Goal: Obtain resource: Obtain resource

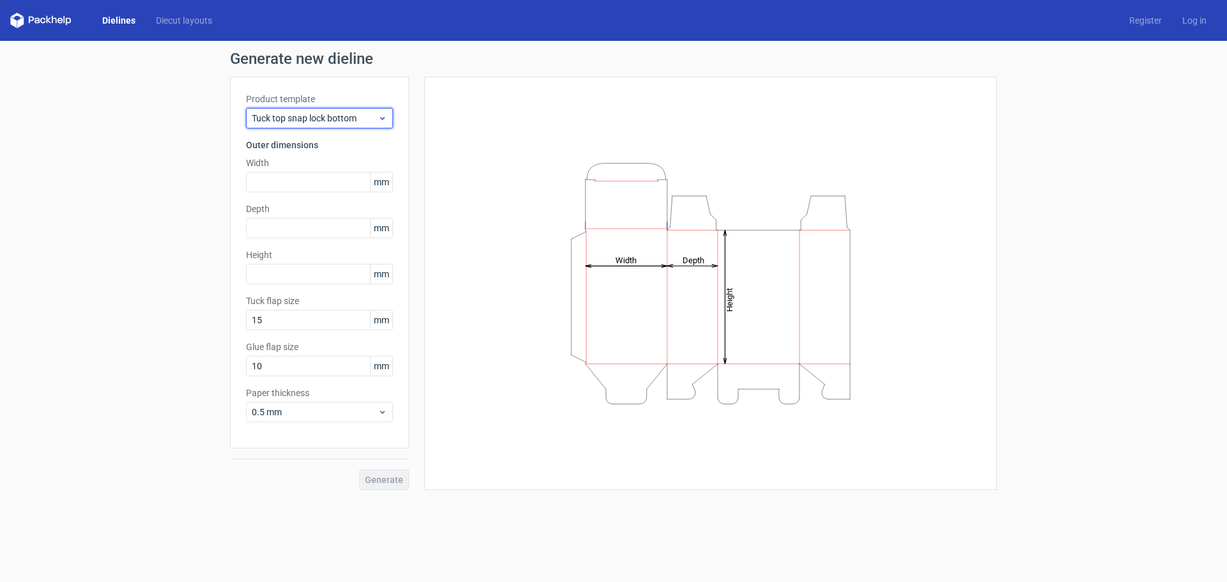
click at [320, 119] on span "Tuck top snap lock bottom" at bounding box center [315, 118] width 126 height 13
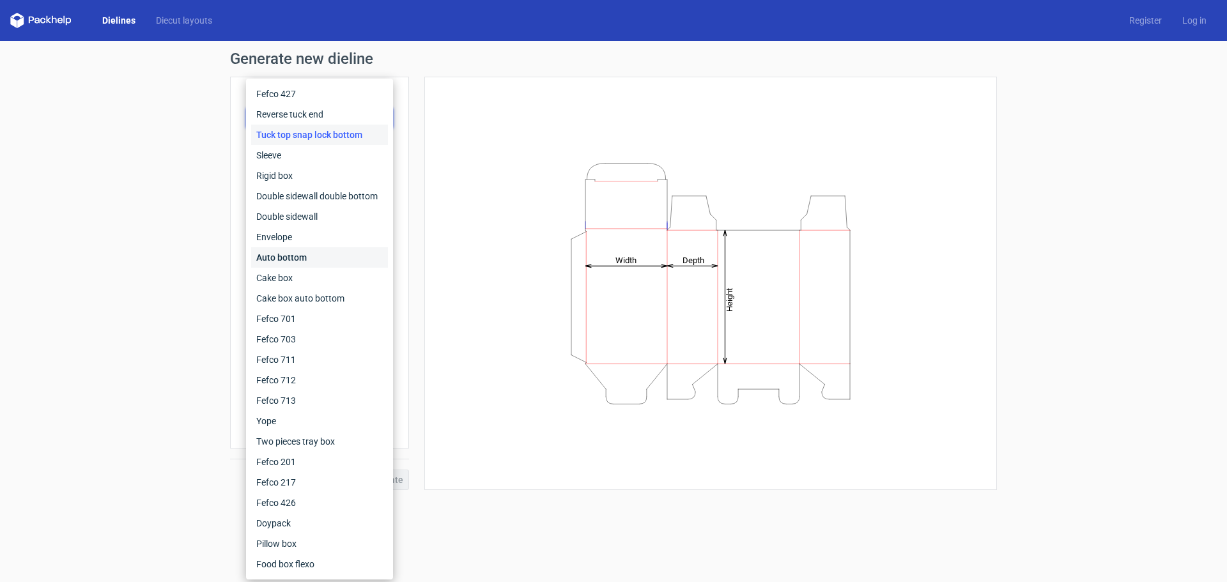
click at [328, 254] on div "Auto bottom" at bounding box center [319, 257] width 137 height 20
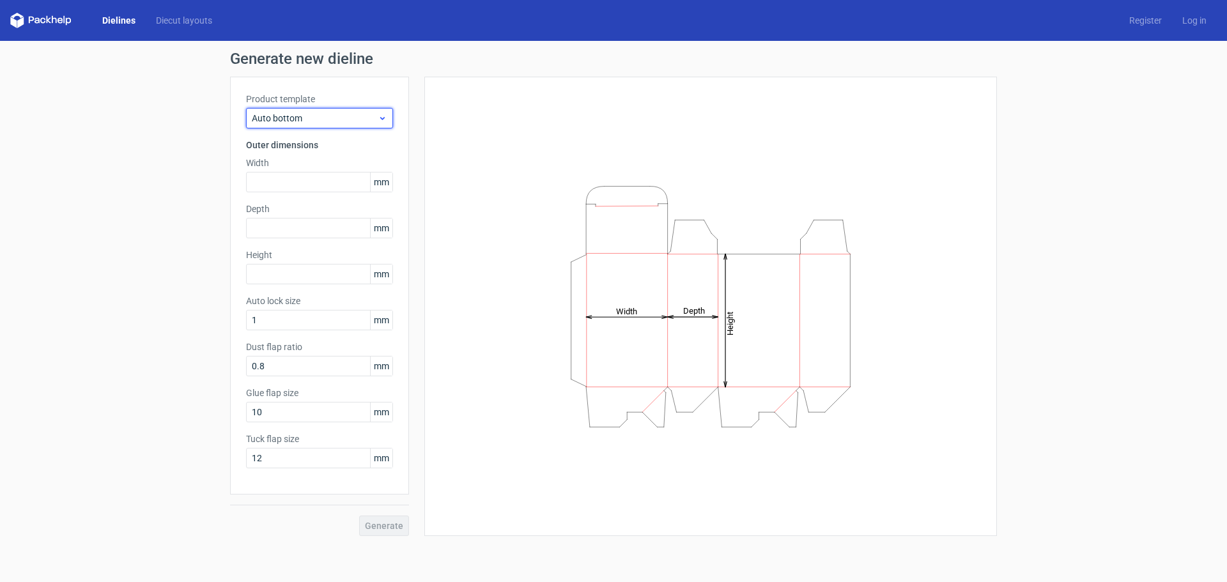
click at [299, 111] on div "Auto bottom" at bounding box center [319, 118] width 147 height 20
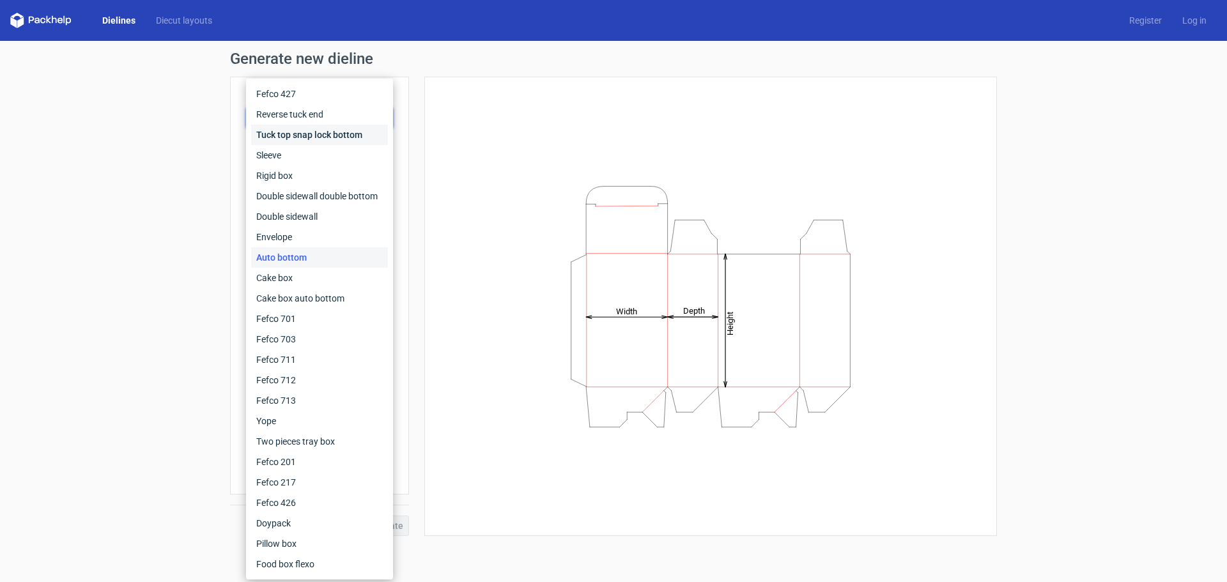
click at [343, 129] on div "Tuck top snap lock bottom" at bounding box center [319, 135] width 137 height 20
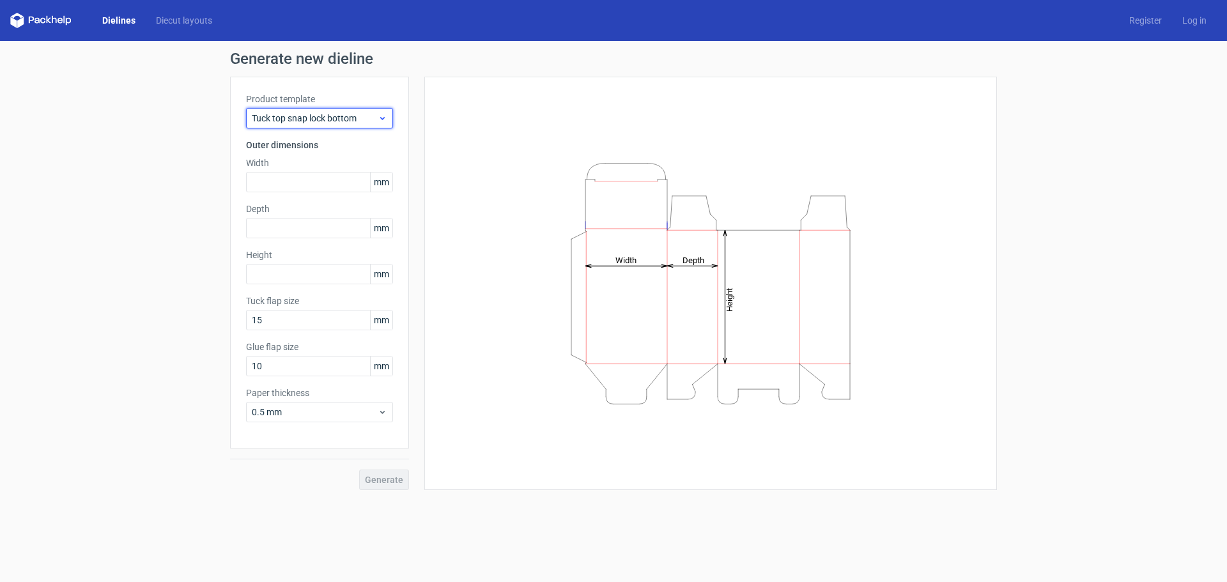
click at [289, 117] on span "Tuck top snap lock bottom" at bounding box center [315, 118] width 126 height 13
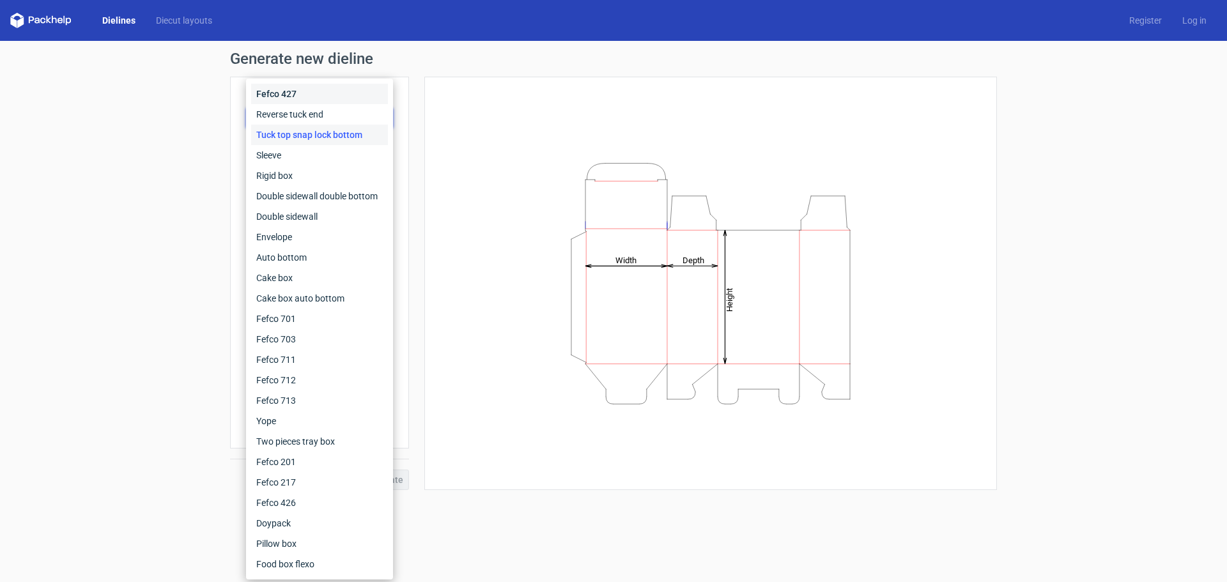
click at [292, 98] on div "Fefco 427" at bounding box center [319, 94] width 137 height 20
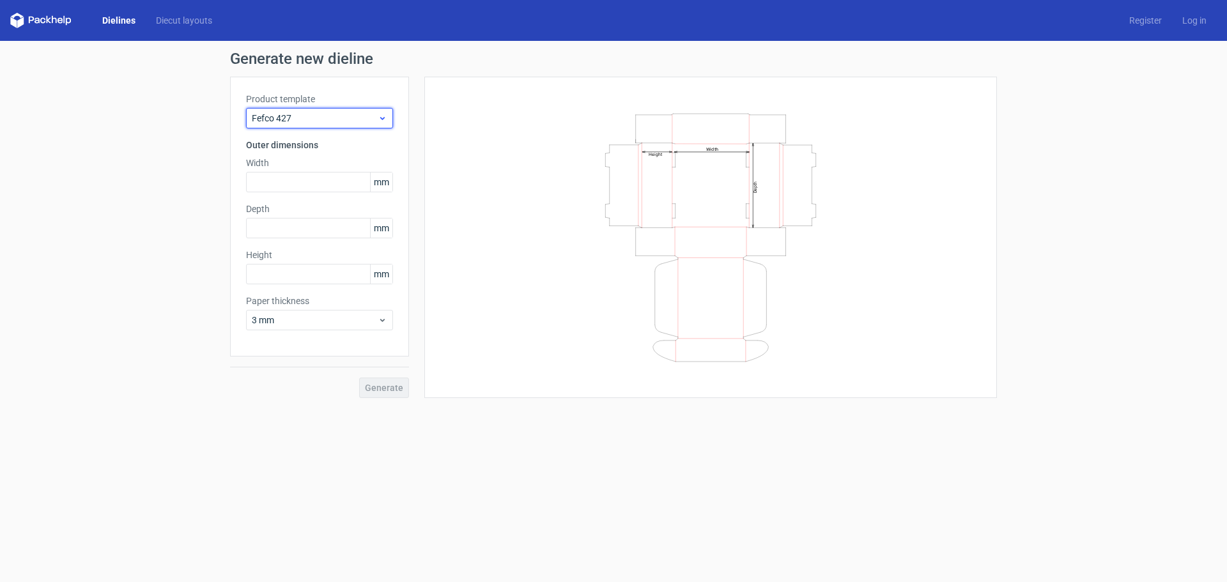
click at [319, 118] on span "Fefco 427" at bounding box center [315, 118] width 126 height 13
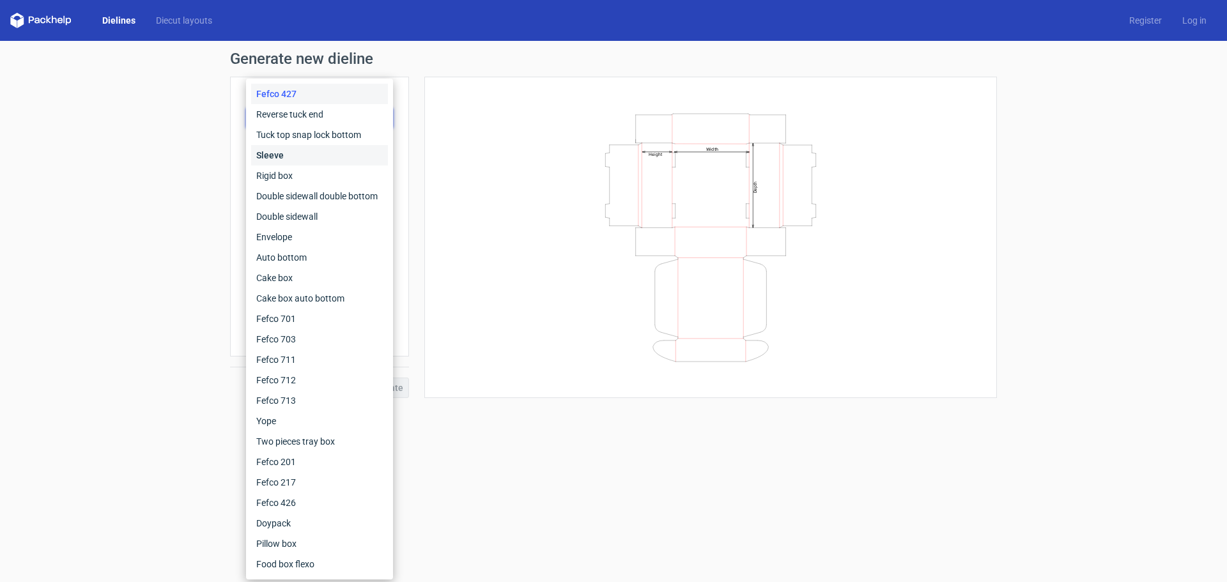
click at [320, 146] on div "Sleeve" at bounding box center [319, 155] width 137 height 20
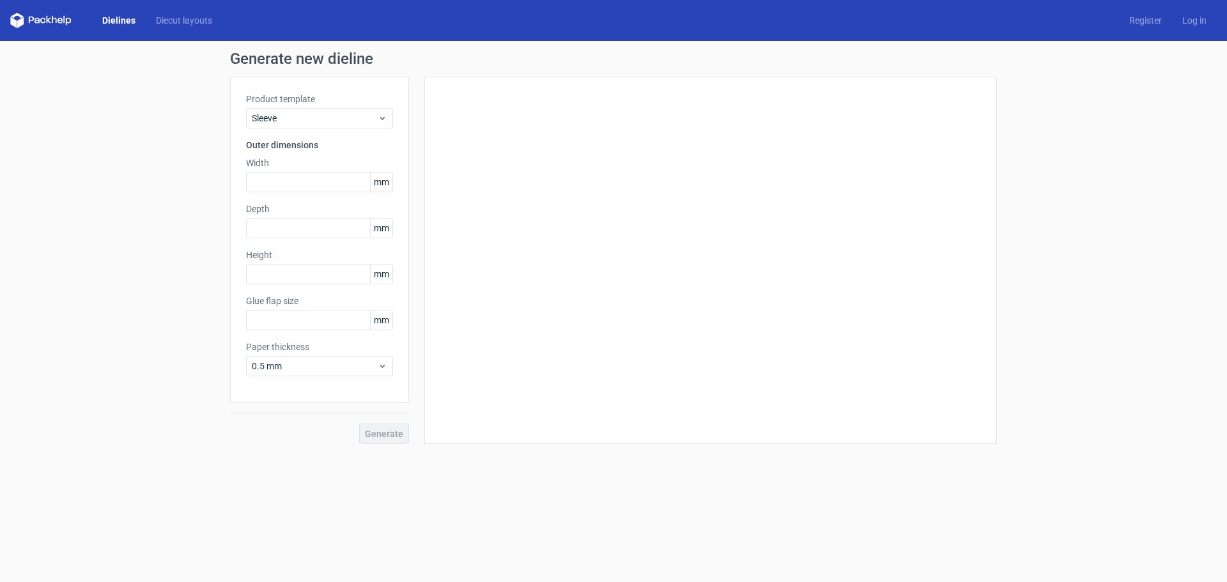
type input "15"
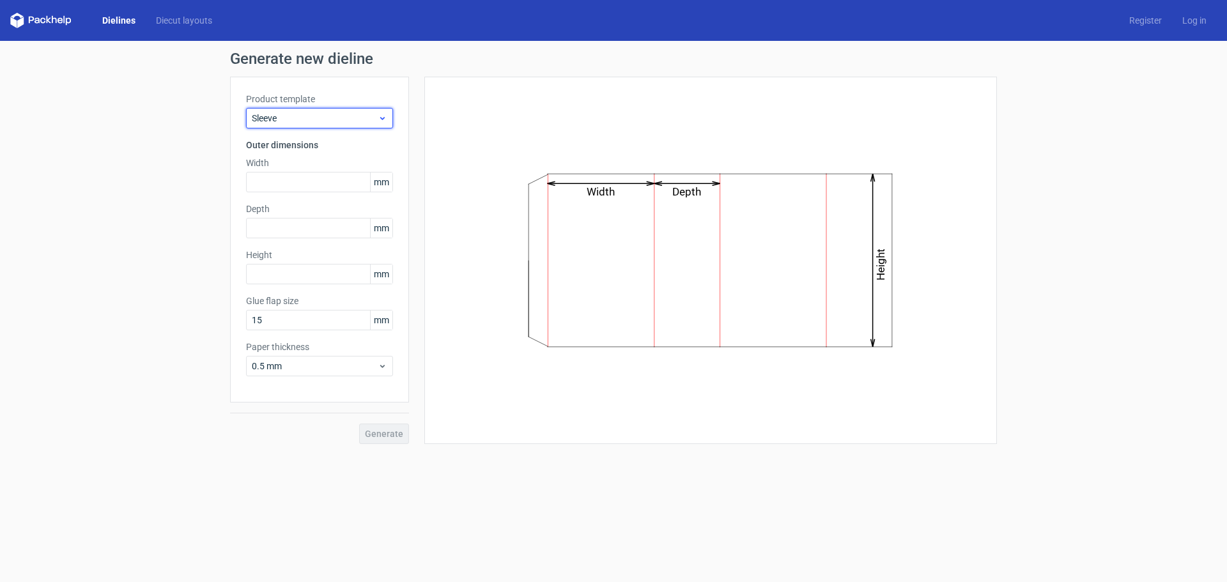
click at [325, 125] on div "Sleeve" at bounding box center [319, 118] width 147 height 20
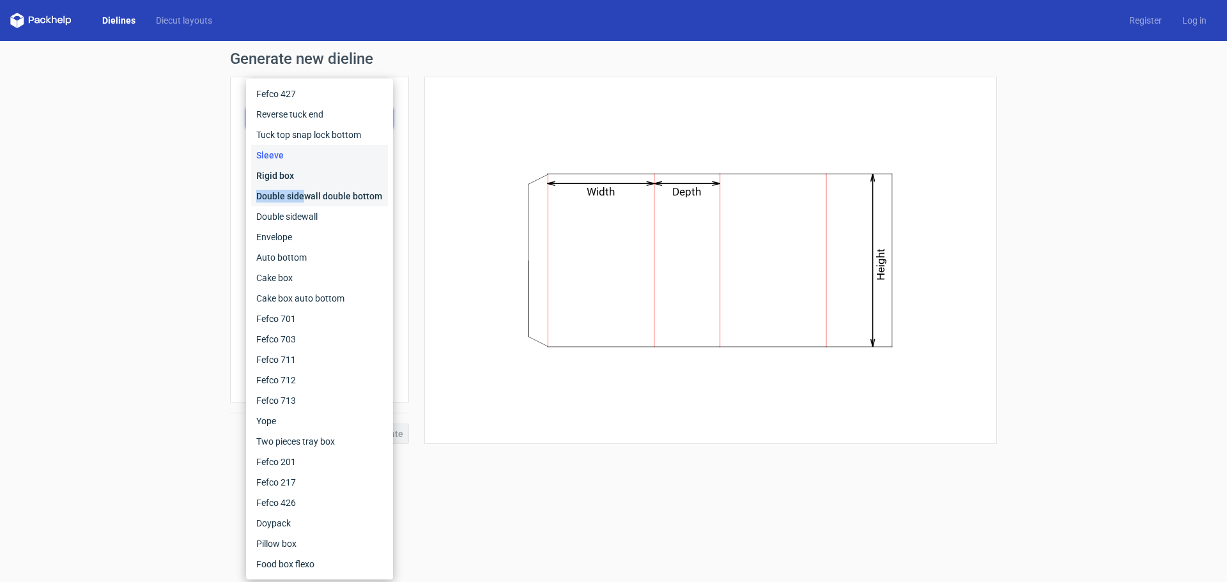
drag, startPoint x: 303, startPoint y: 175, endPoint x: 306, endPoint y: 201, distance: 26.3
click at [306, 201] on div "Fefco 427 Reverse tuck end Tuck top snap lock bottom Sleeve Rigid box Double si…" at bounding box center [319, 329] width 137 height 491
click at [306, 201] on div "Double sidewall double bottom" at bounding box center [319, 196] width 137 height 20
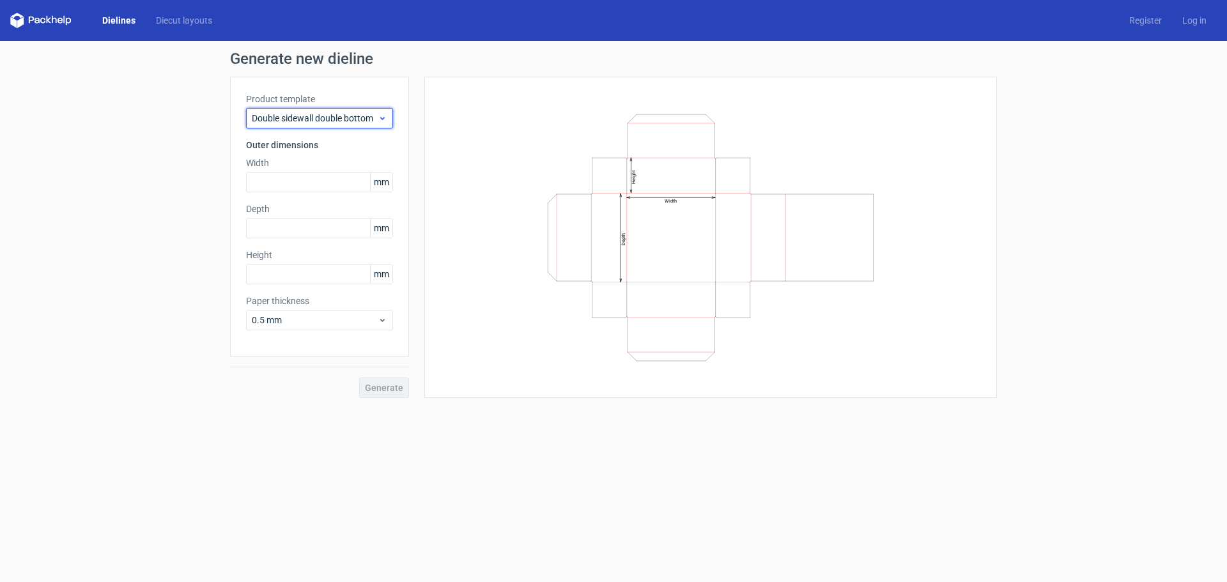
click at [328, 122] on span "Double sidewall double bottom" at bounding box center [315, 118] width 126 height 13
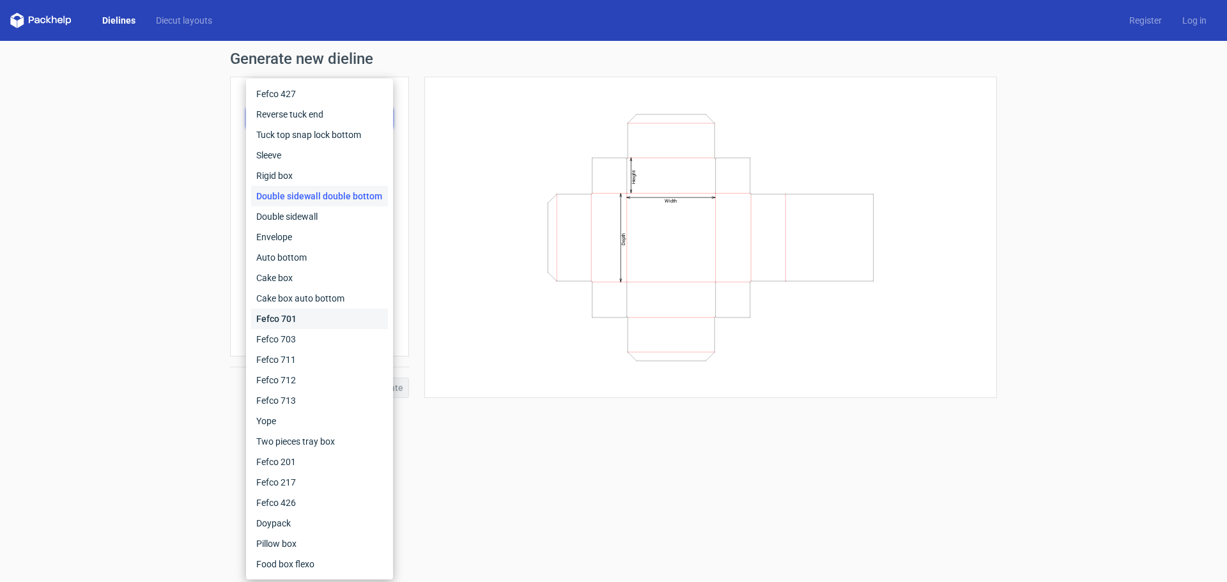
click at [321, 316] on div "Fefco 701" at bounding box center [319, 319] width 137 height 20
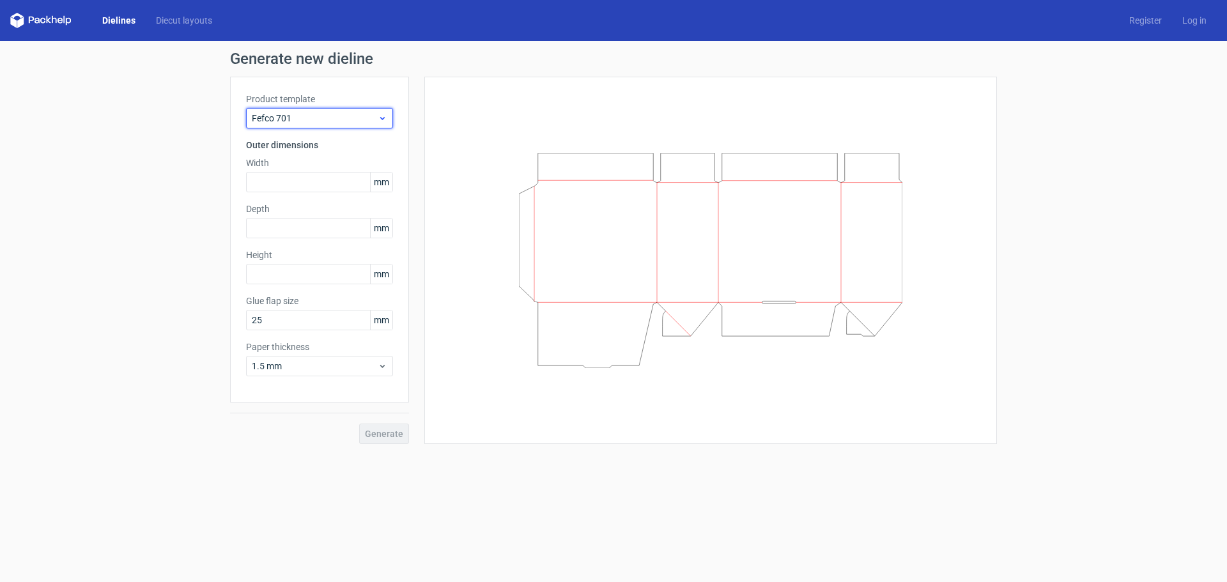
click at [338, 120] on span "Fefco 701" at bounding box center [315, 118] width 126 height 13
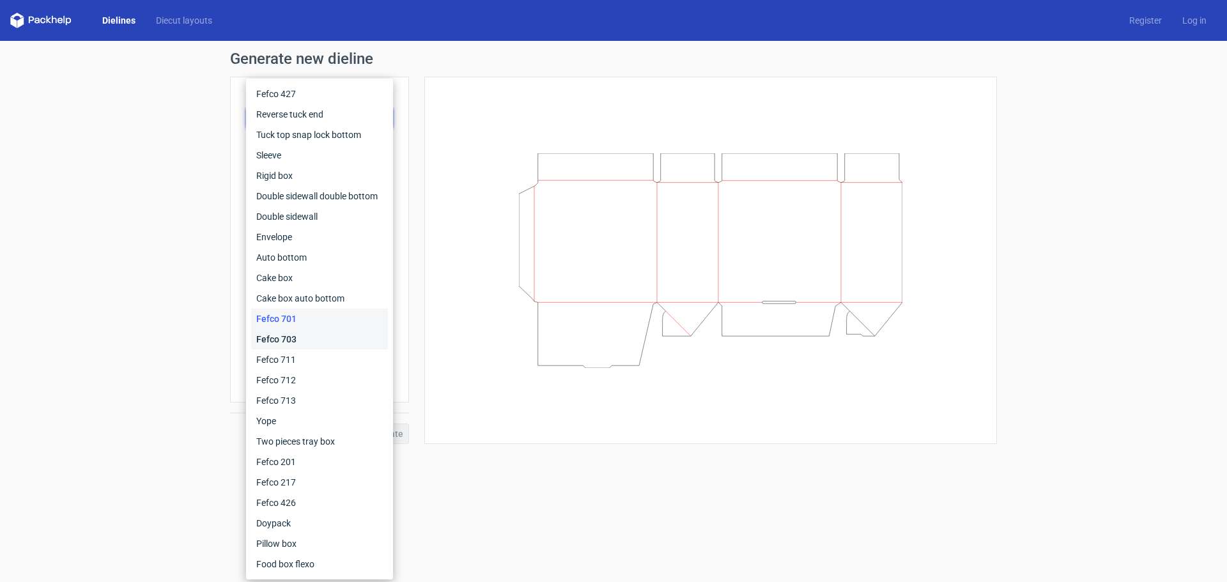
click at [260, 345] on div "Fefco 703" at bounding box center [319, 339] width 137 height 20
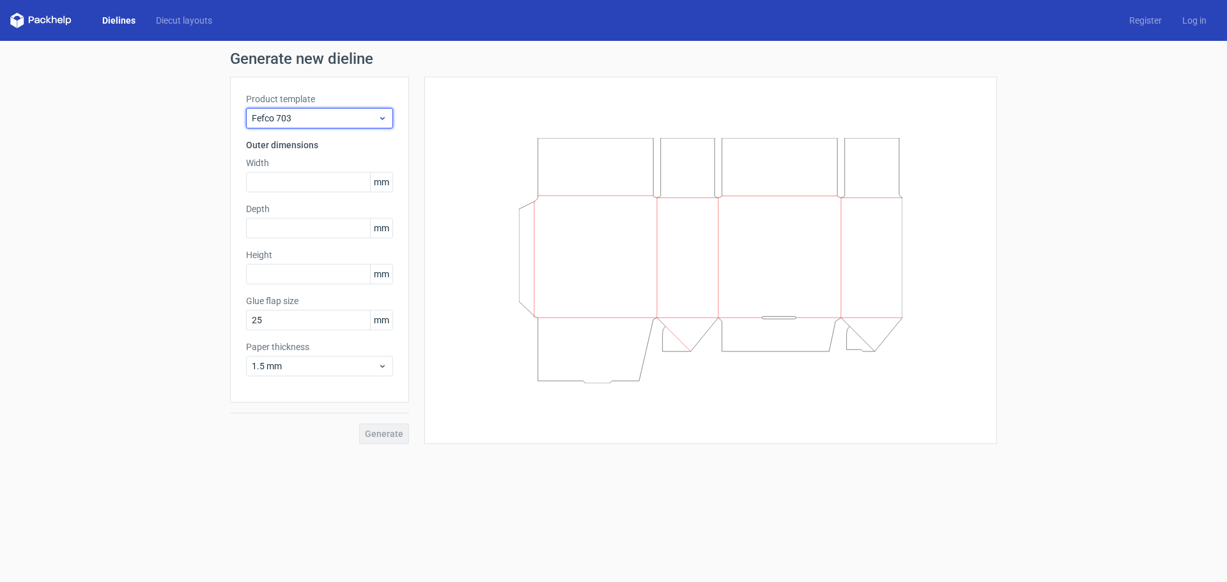
click at [336, 120] on span "Fefco 703" at bounding box center [315, 118] width 126 height 13
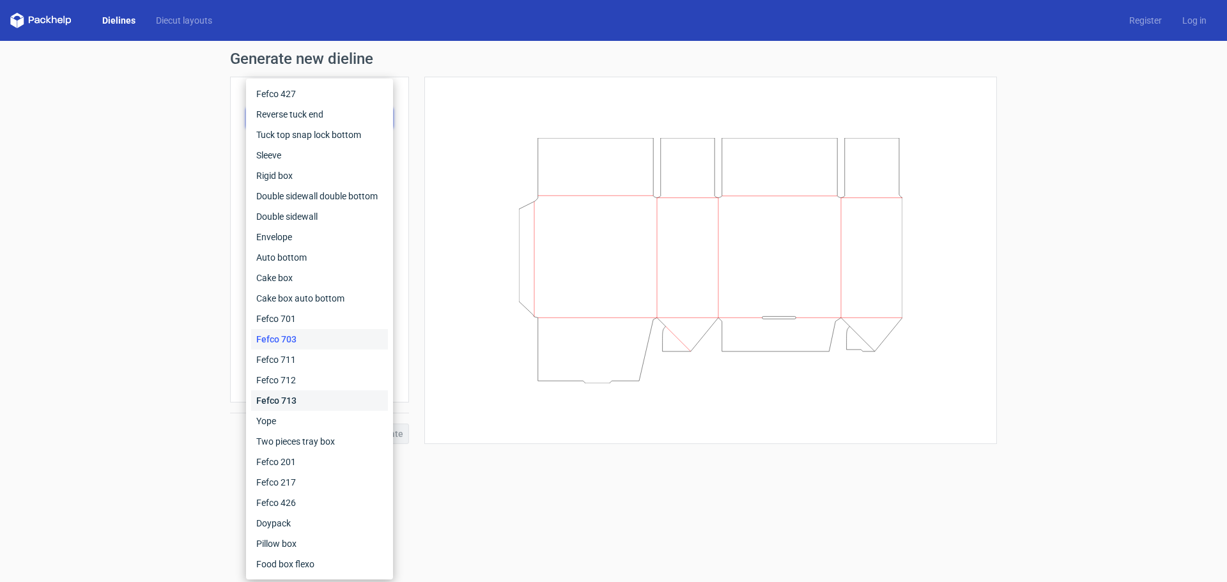
click at [288, 398] on div "Fefco 713" at bounding box center [319, 401] width 137 height 20
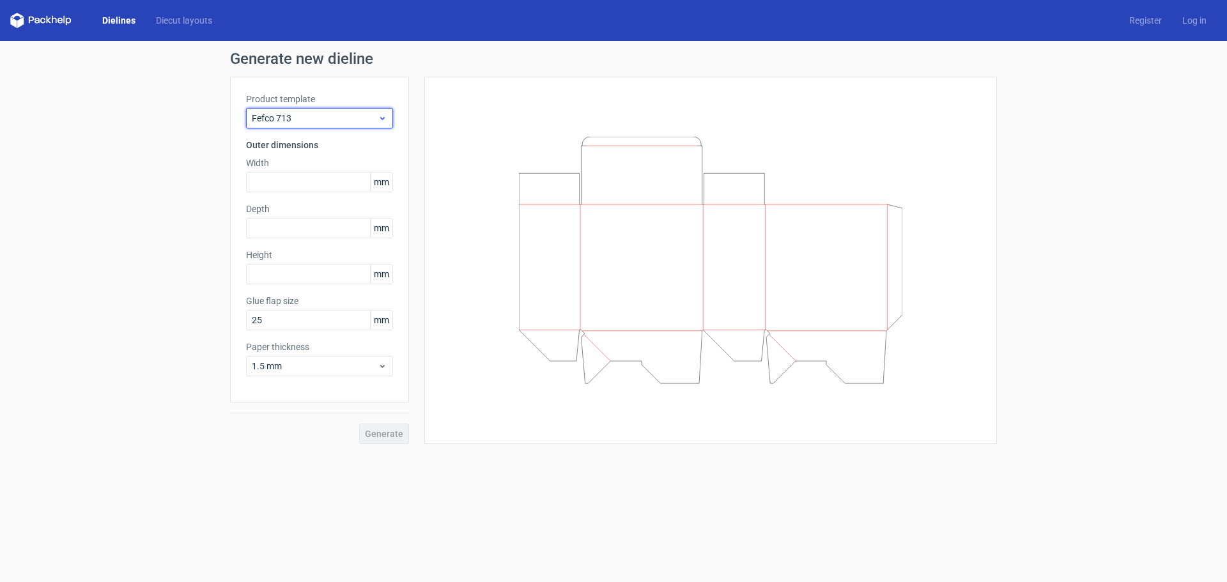
click at [323, 116] on span "Fefco 713" at bounding box center [315, 118] width 126 height 13
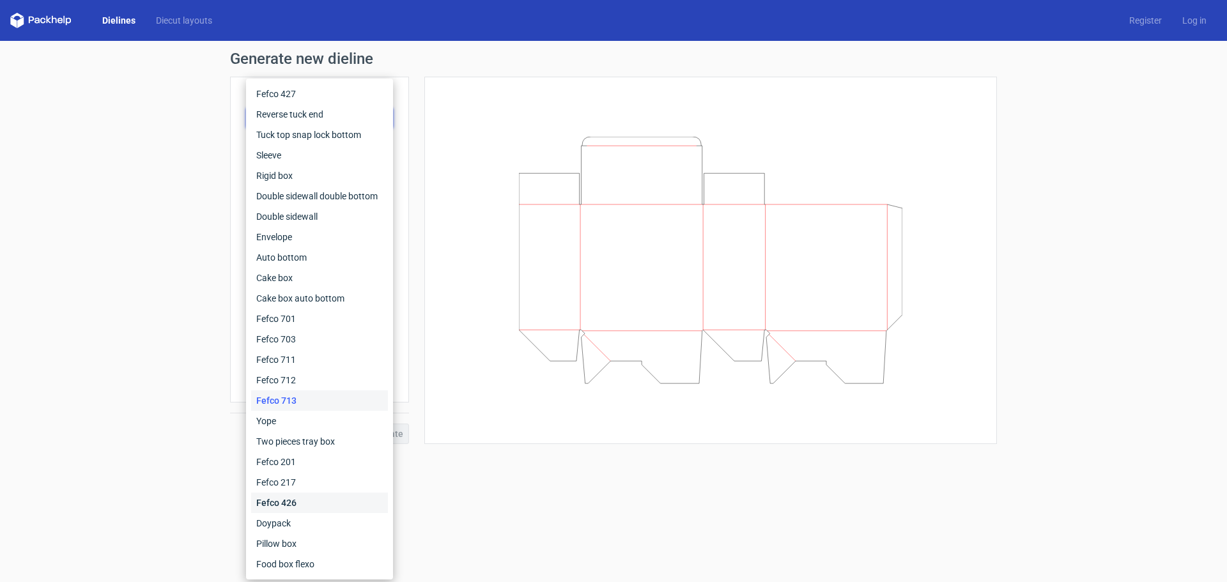
click at [322, 501] on div "Fefco 426" at bounding box center [319, 503] width 137 height 20
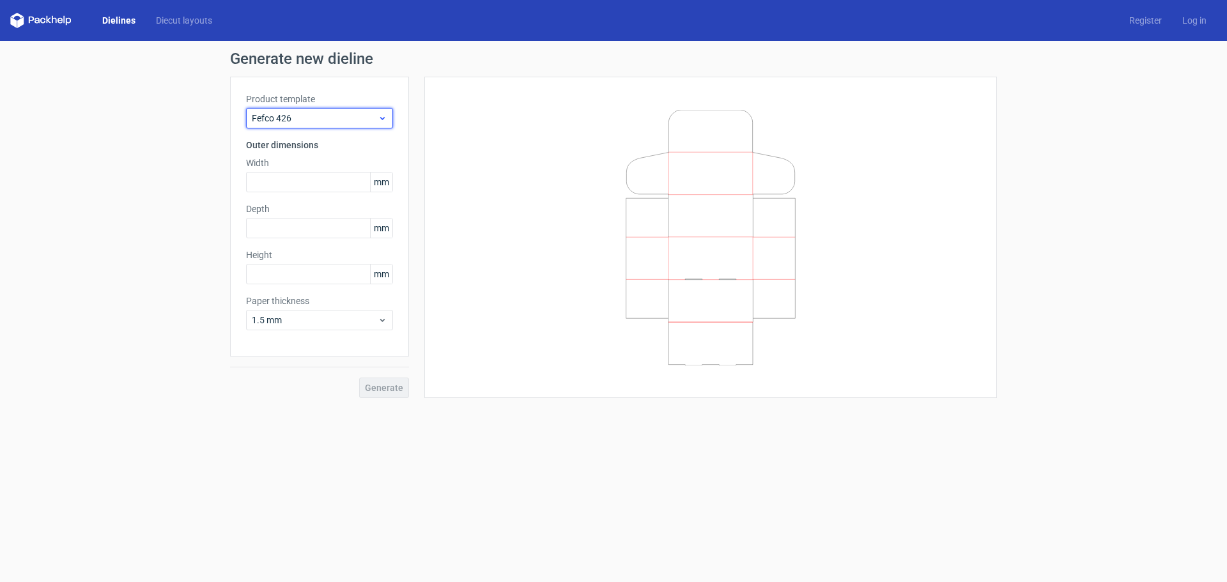
click at [345, 121] on span "Fefco 426" at bounding box center [315, 118] width 126 height 13
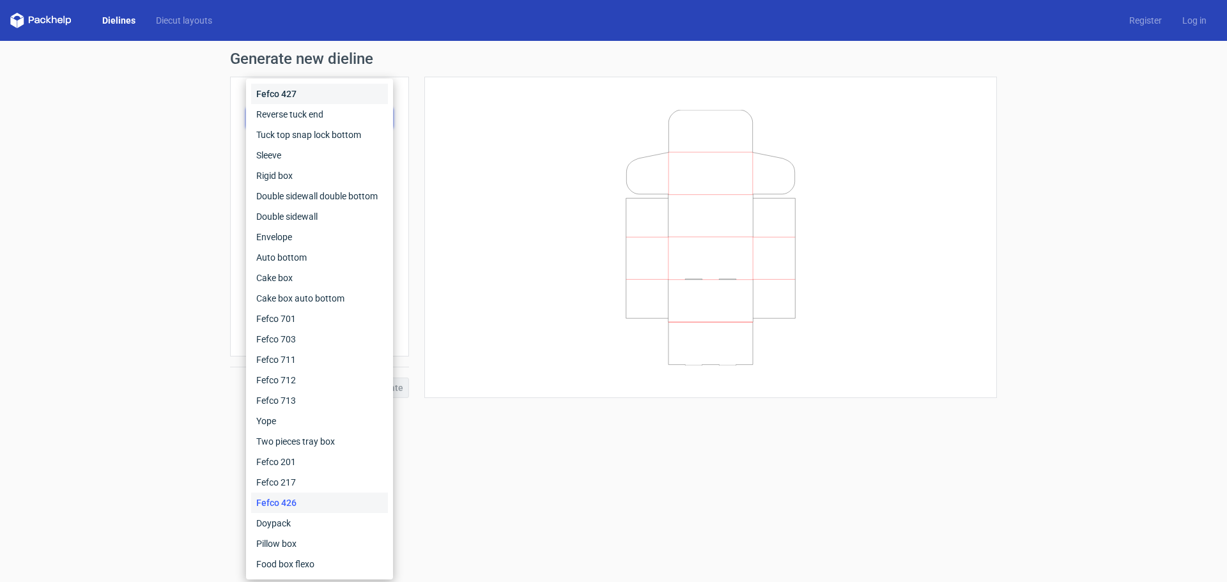
click at [313, 95] on div "Fefco 427" at bounding box center [319, 94] width 137 height 20
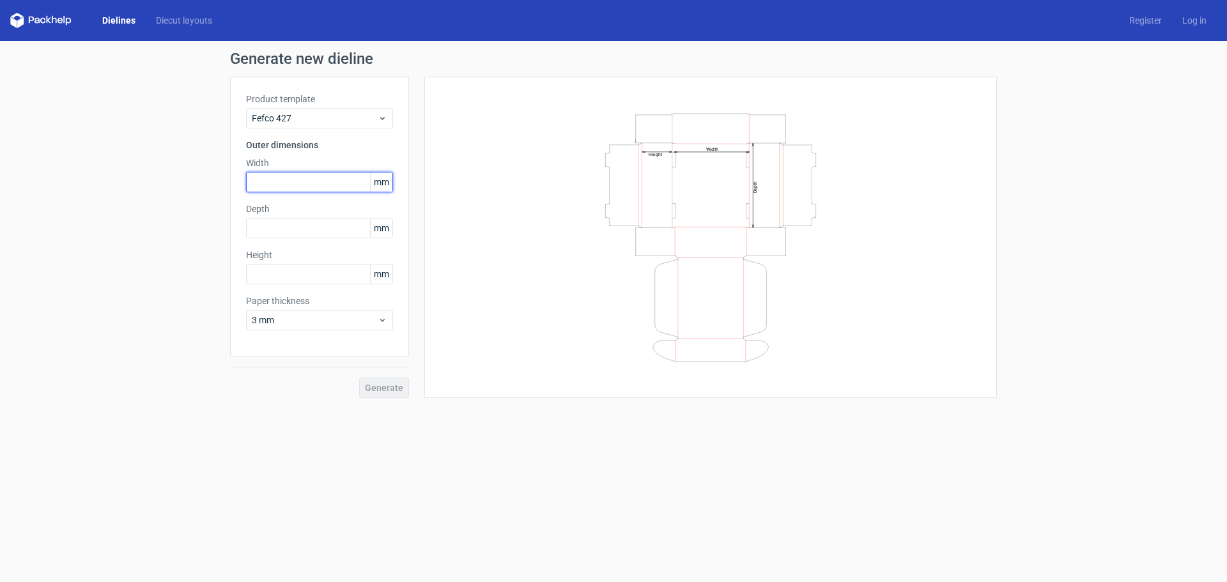
click at [285, 176] on input "text" at bounding box center [319, 182] width 147 height 20
type input "150"
click at [203, 266] on div "Generate new dieline Product template Fefco 427 Outer dimensions Width 150 mm D…" at bounding box center [613, 225] width 1227 height 368
click at [327, 220] on input "text" at bounding box center [319, 228] width 147 height 20
type input "100"
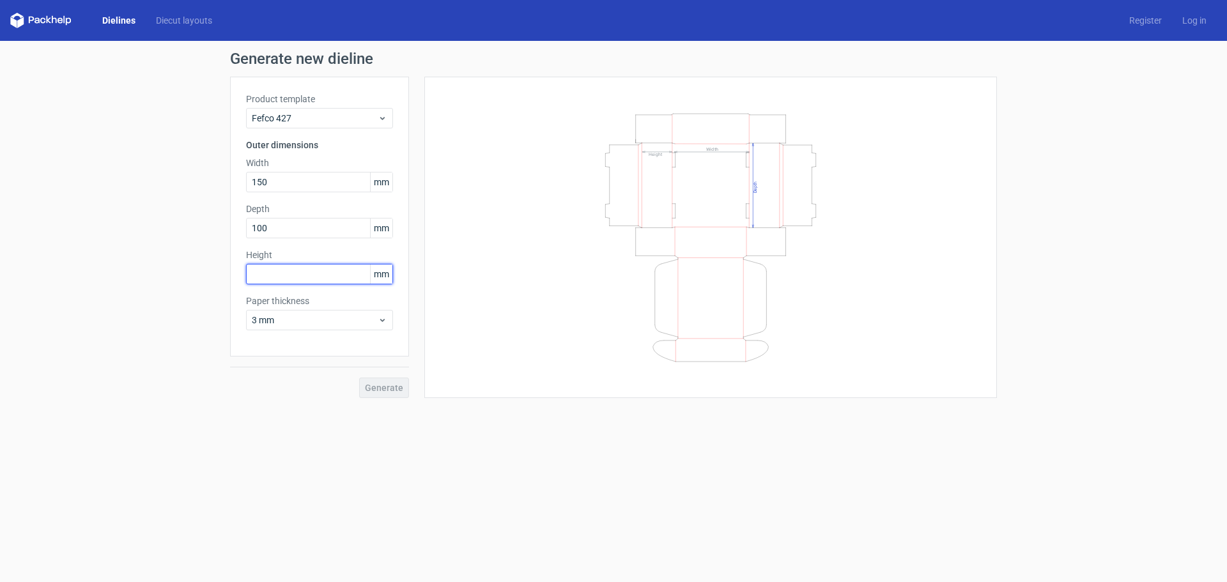
click at [270, 265] on input "text" at bounding box center [319, 274] width 147 height 20
type input "50"
click at [401, 400] on div "Generate new dieline Product template Fefco 427 Outer dimensions Width 150 mm D…" at bounding box center [613, 225] width 1227 height 368
click at [403, 380] on button "Generate" at bounding box center [384, 388] width 50 height 20
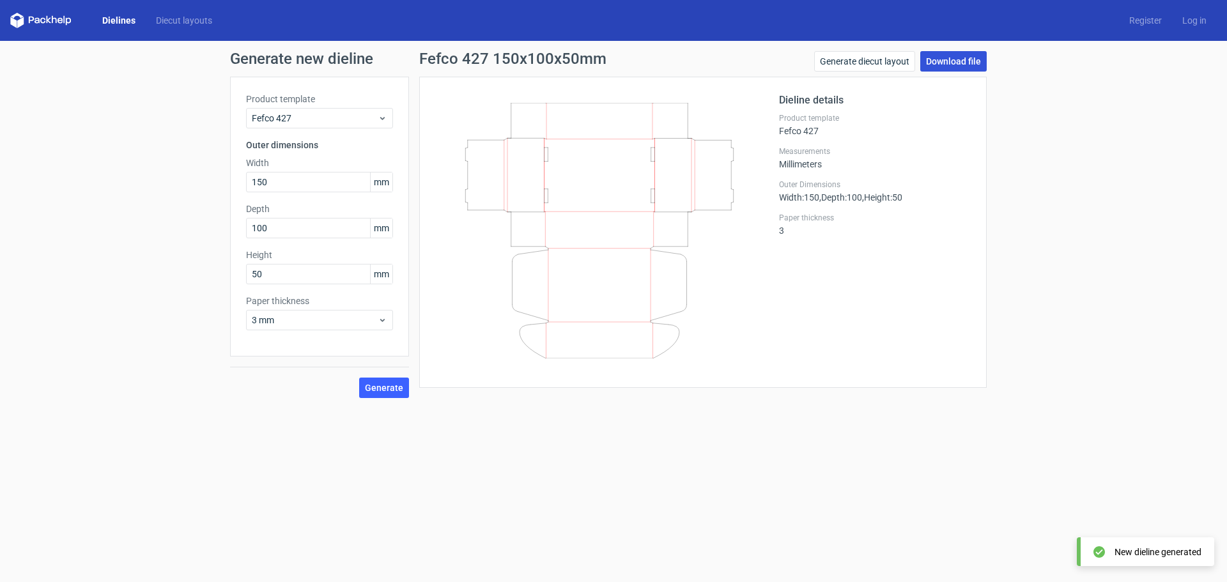
click at [960, 62] on link "Download file" at bounding box center [954, 61] width 66 height 20
click at [863, 56] on link "Generate diecut layout" at bounding box center [864, 61] width 101 height 20
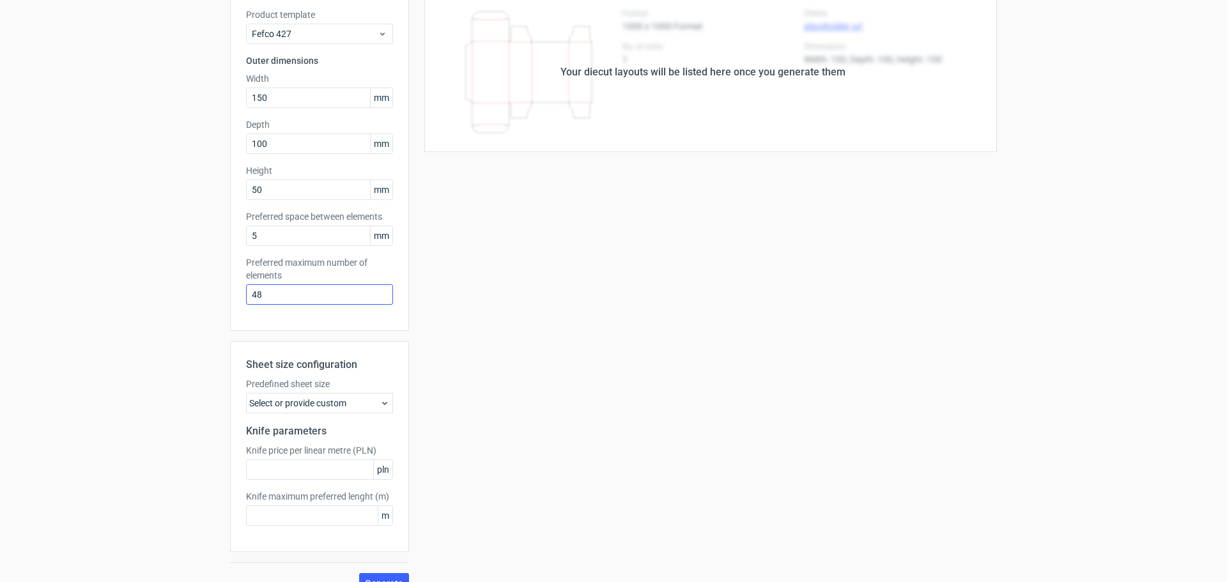
scroll to position [106, 0]
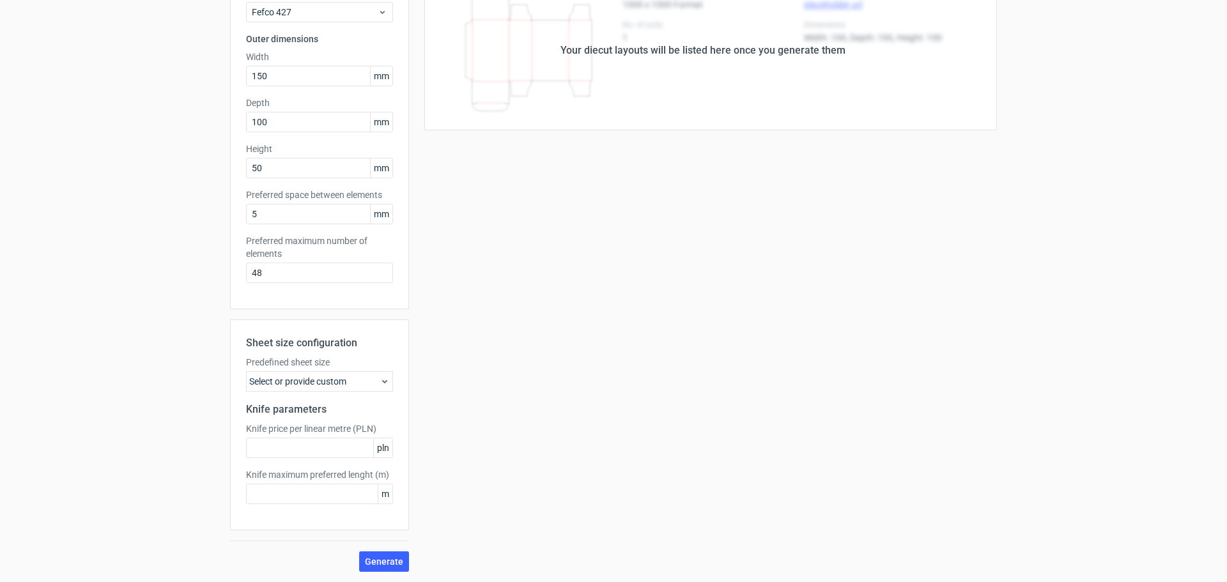
click at [352, 385] on div "Select or provide custom" at bounding box center [319, 381] width 147 height 20
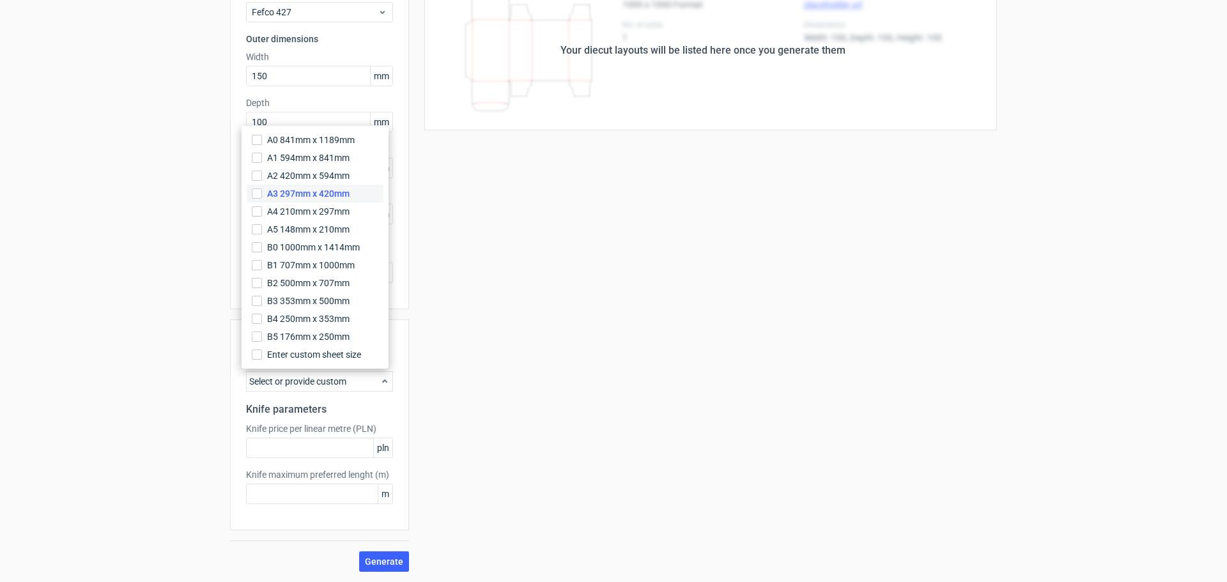
click at [347, 199] on span "A3 297mm x 420mm" at bounding box center [308, 193] width 82 height 13
click at [262, 199] on input "A3 297mm x 420mm" at bounding box center [257, 194] width 10 height 10
click at [515, 354] on div "Your diecut layouts will be listed here once you generate them Height Depth Wid…" at bounding box center [703, 272] width 588 height 602
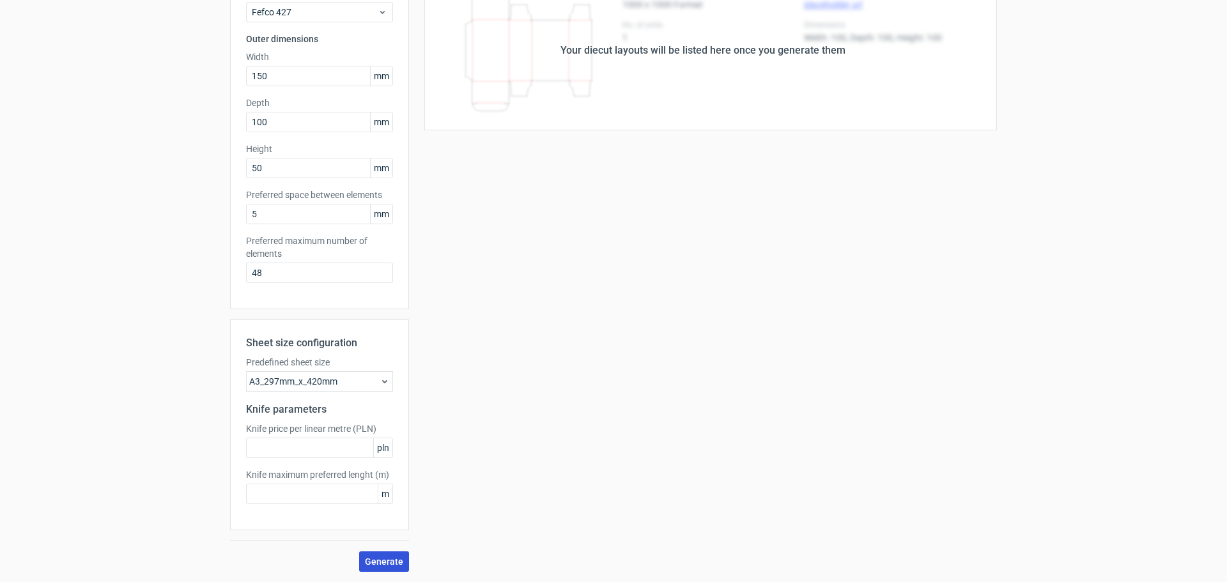
click at [387, 565] on span "Generate" at bounding box center [384, 561] width 38 height 9
click at [290, 450] on input "text" at bounding box center [319, 448] width 147 height 20
type input "1"
click at [271, 490] on input "text" at bounding box center [319, 494] width 147 height 20
type input "1"
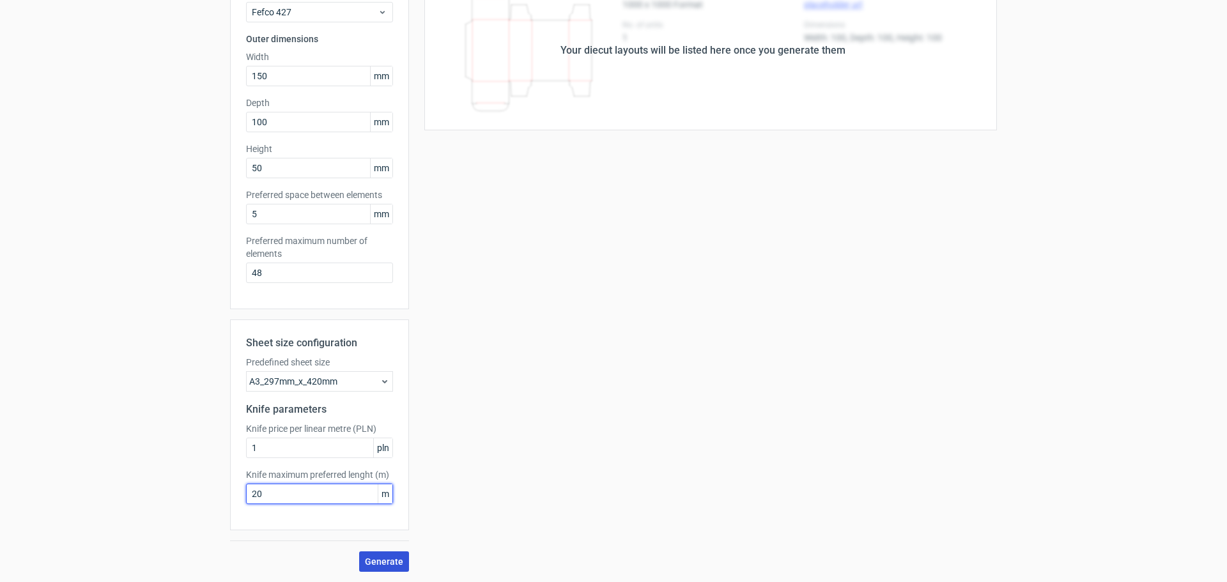
type input "20"
click at [394, 563] on span "Generate" at bounding box center [384, 561] width 38 height 9
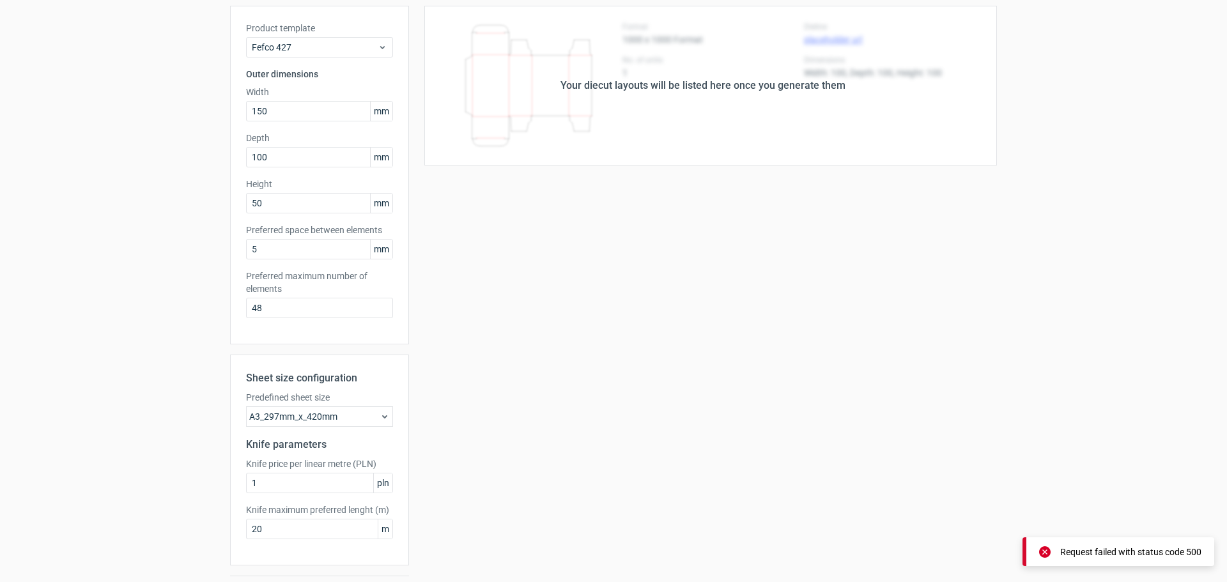
scroll to position [0, 0]
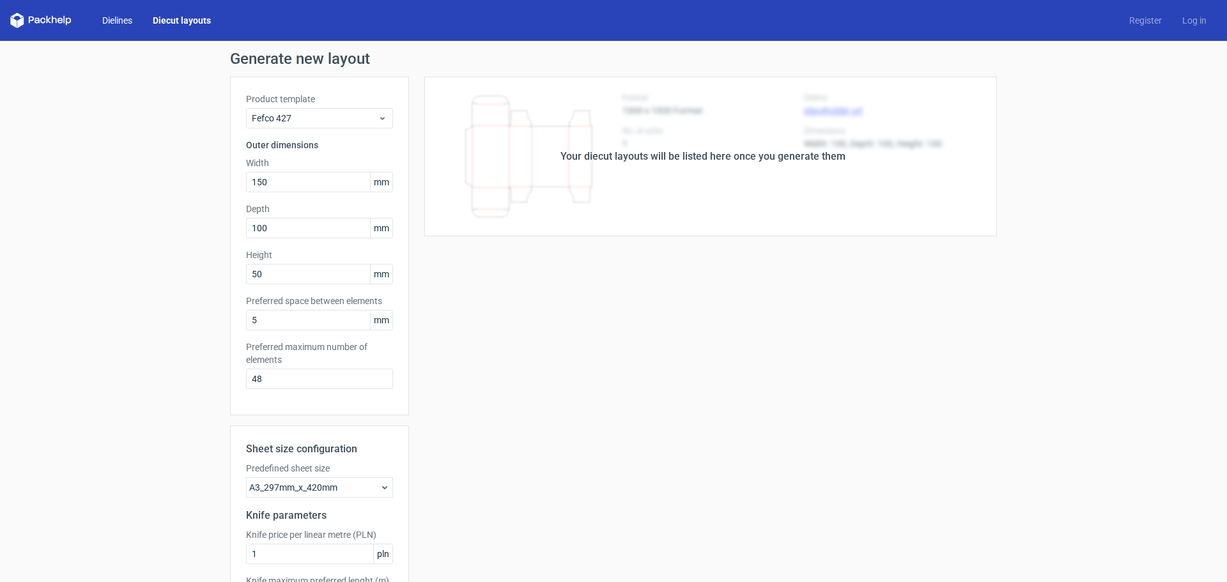
click at [127, 24] on link "Dielines" at bounding box center [117, 20] width 51 height 13
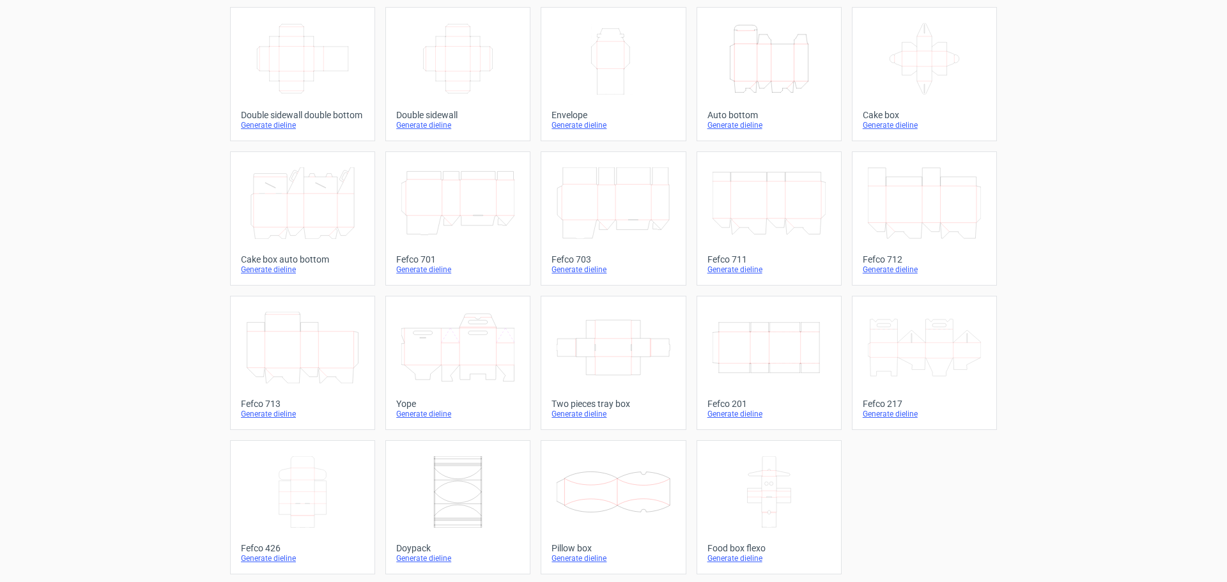
scroll to position [217, 0]
click at [317, 502] on icon at bounding box center [302, 490] width 113 height 72
